Goal: Task Accomplishment & Management: Manage account settings

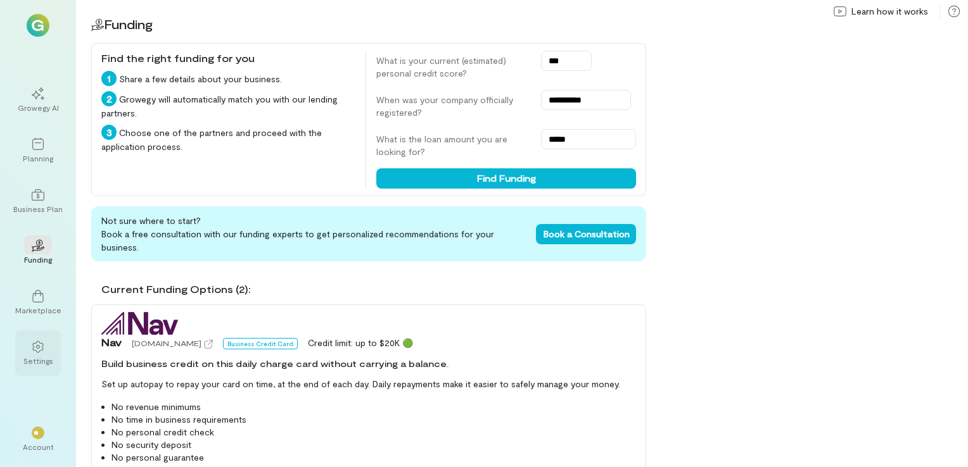
click at [37, 359] on div "Settings" at bounding box center [38, 361] width 30 height 10
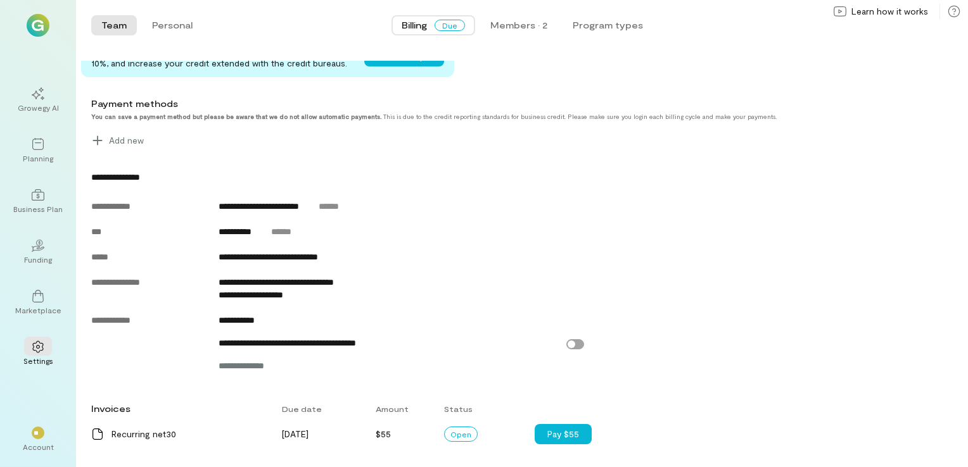
scroll to position [441, 0]
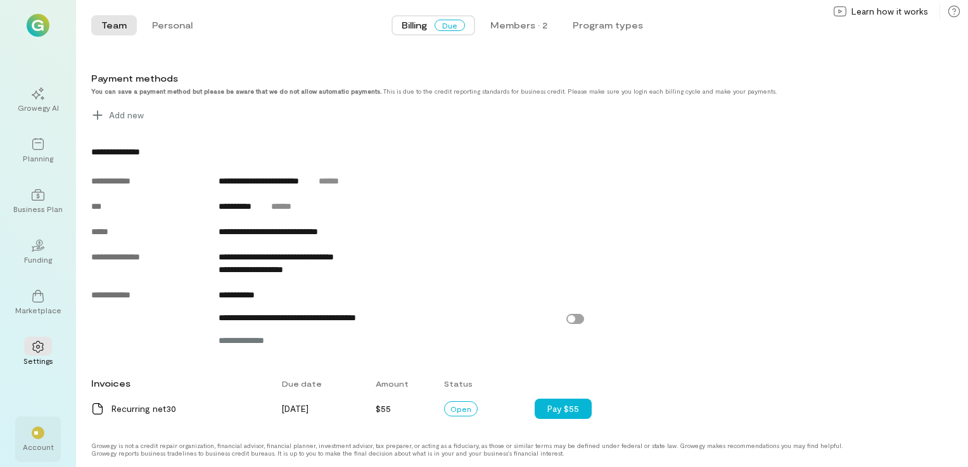
click at [27, 434] on div "**" at bounding box center [38, 432] width 28 height 19
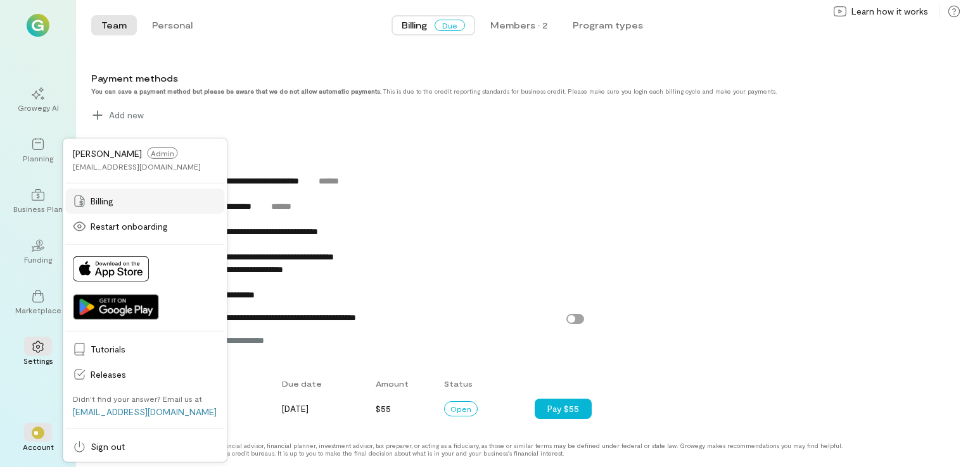
click at [115, 201] on span "Billing" at bounding box center [154, 201] width 126 height 13
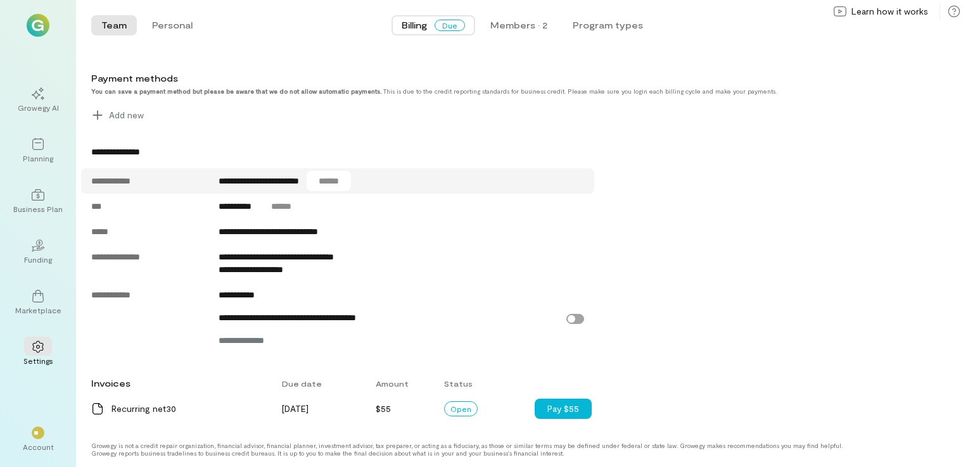
scroll to position [441, 0]
click at [44, 436] on div "**" at bounding box center [38, 432] width 28 height 19
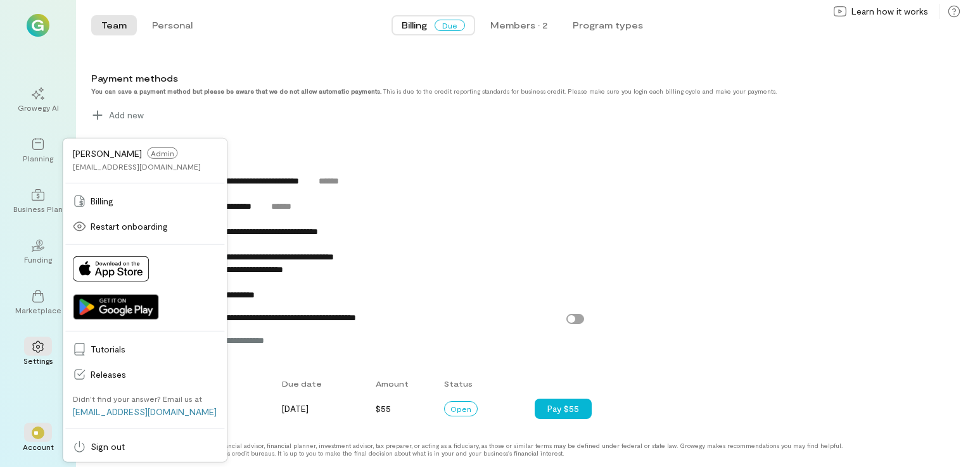
click at [319, 138] on div "Current plan Monthly Price $55/month Manage Payment due $55 on [DATE] Pay $55 N…" at bounding box center [529, 27] width 877 height 789
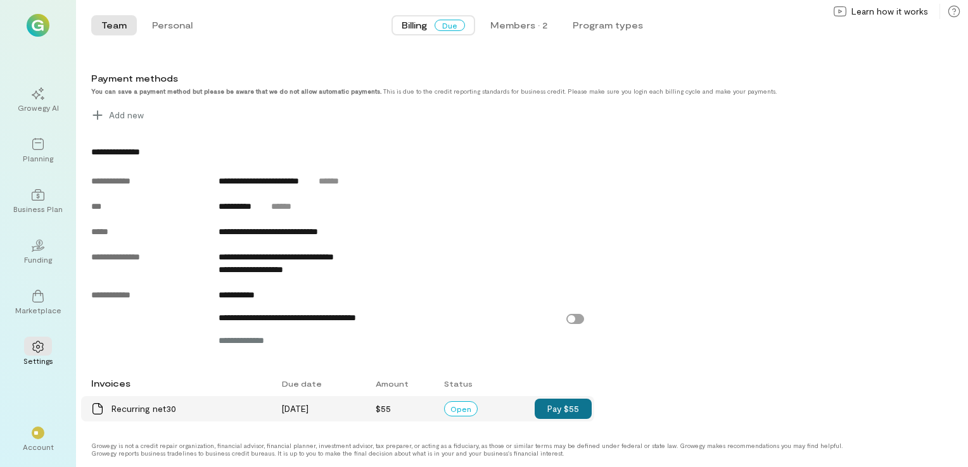
click at [558, 412] on button "Pay $55" at bounding box center [563, 409] width 57 height 20
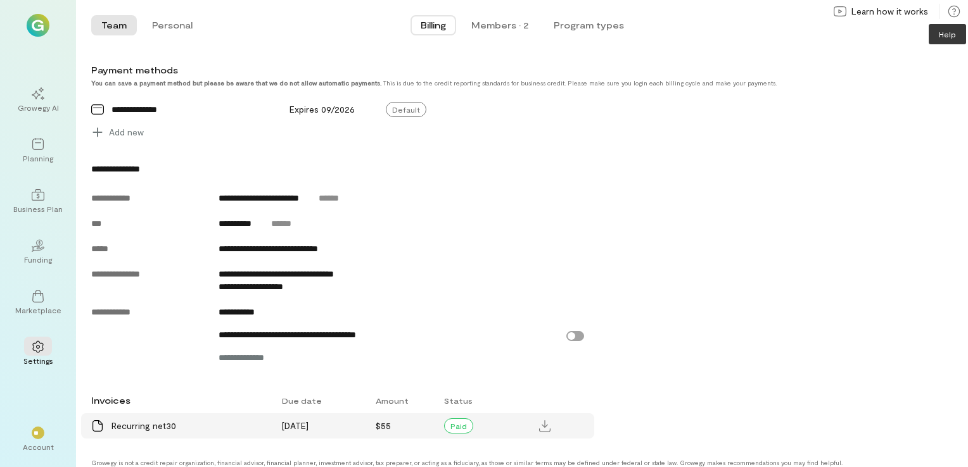
click at [953, 11] on icon at bounding box center [954, 11] width 13 height 13
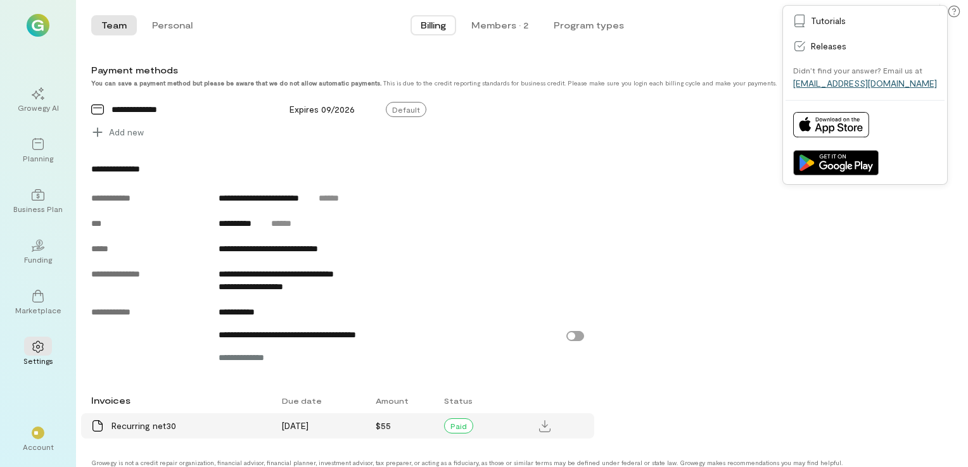
click at [876, 85] on link "[EMAIL_ADDRESS][DOMAIN_NAME]" at bounding box center [865, 83] width 144 height 11
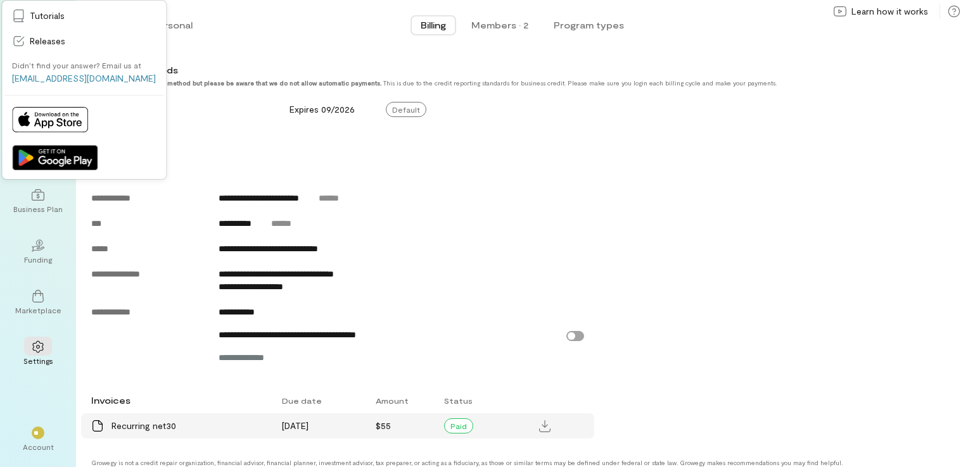
click at [833, 203] on div "**********" at bounding box center [485, 265] width 789 height 205
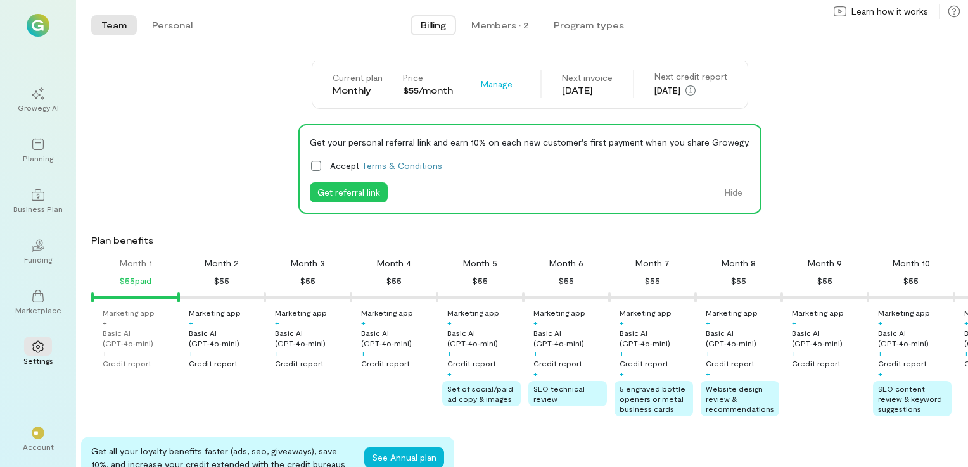
scroll to position [0, 0]
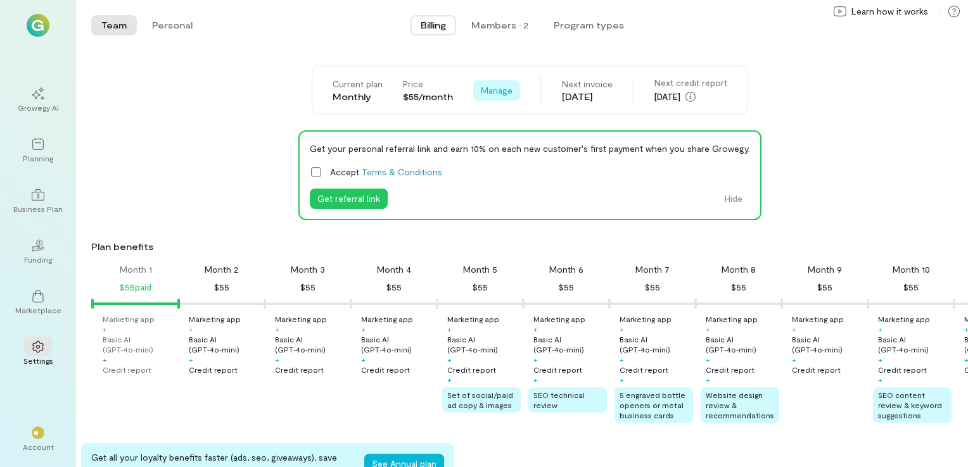
click at [492, 90] on span "Manage" at bounding box center [497, 90] width 32 height 13
click at [514, 144] on span "Cancel plan" at bounding box center [534, 143] width 65 height 13
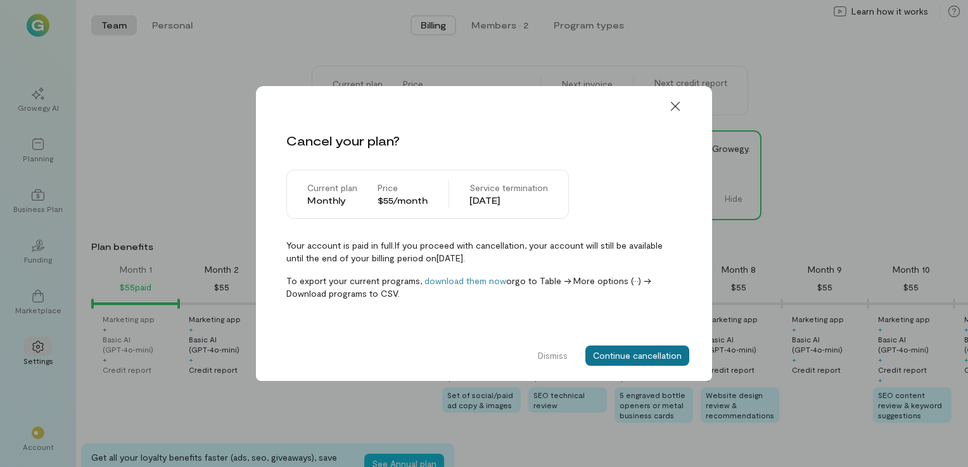
click at [633, 353] on button "Continue cancellation" at bounding box center [637, 356] width 104 height 20
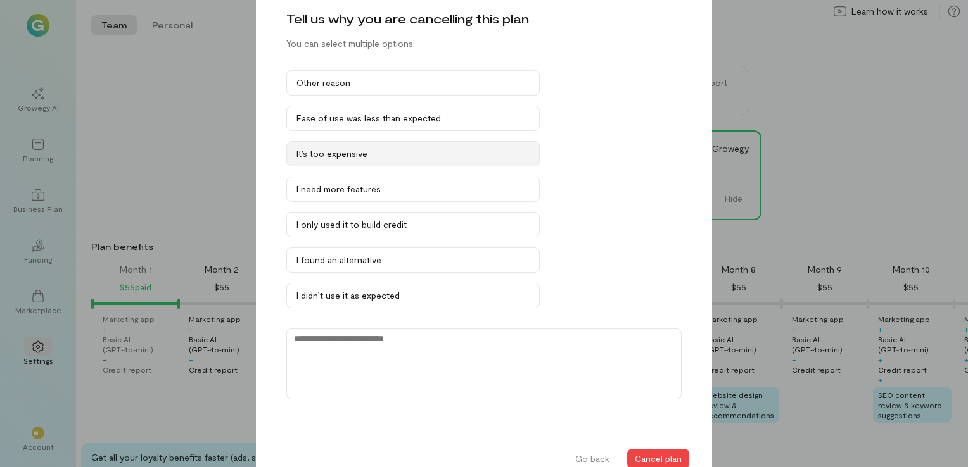
scroll to position [51, 0]
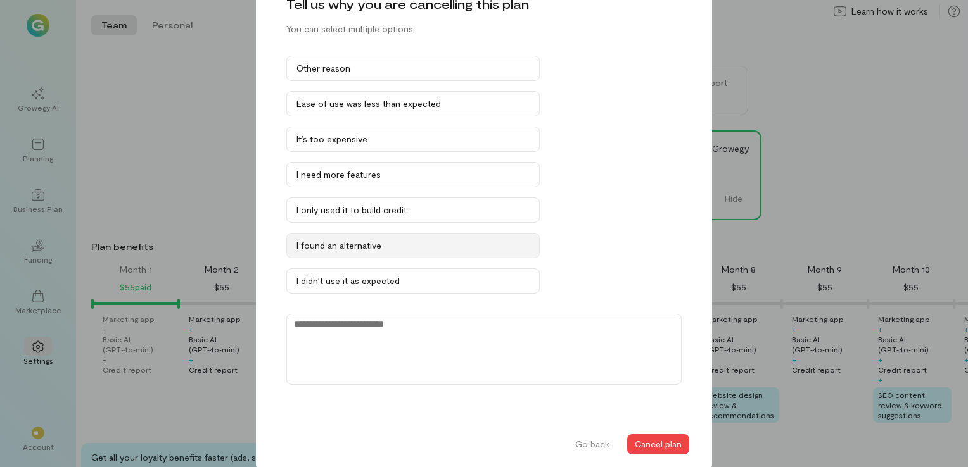
click at [391, 234] on button "I found an alternative" at bounding box center [412, 245] width 253 height 25
click at [654, 436] on button "Cancel plan" at bounding box center [658, 445] width 62 height 20
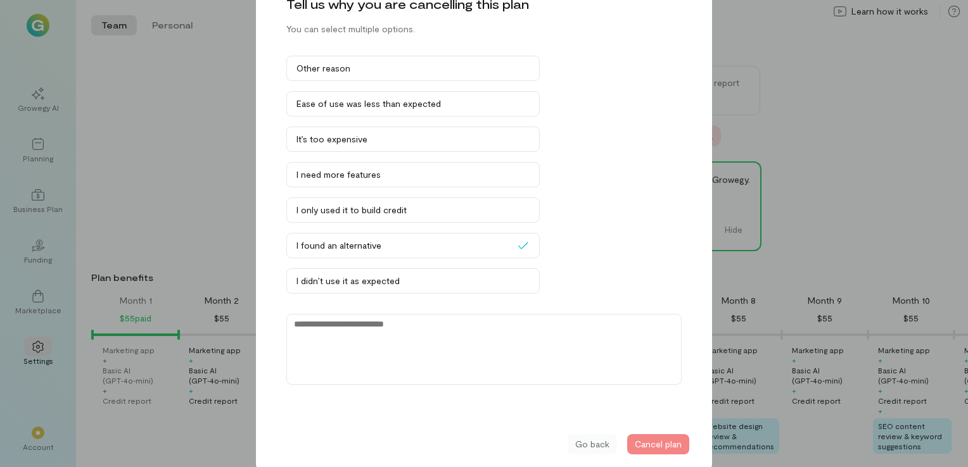
scroll to position [0, 0]
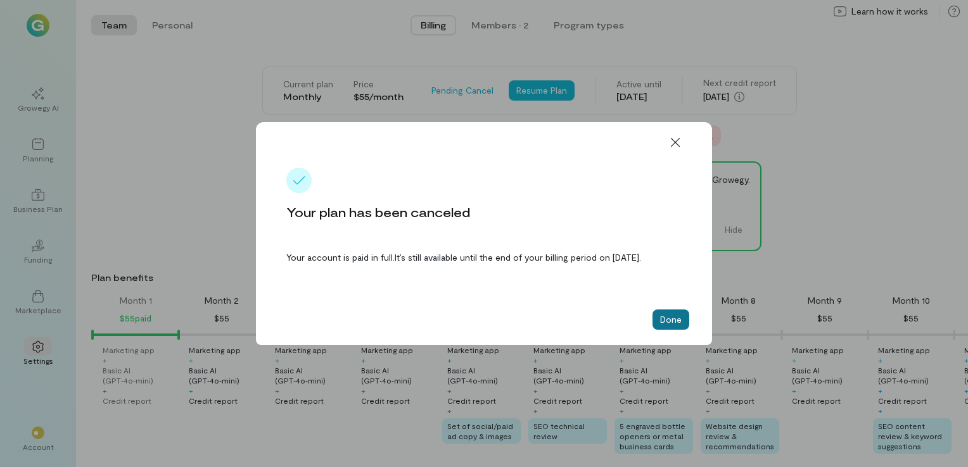
click at [674, 327] on button "Done" at bounding box center [670, 320] width 37 height 20
